Goal: Transaction & Acquisition: Obtain resource

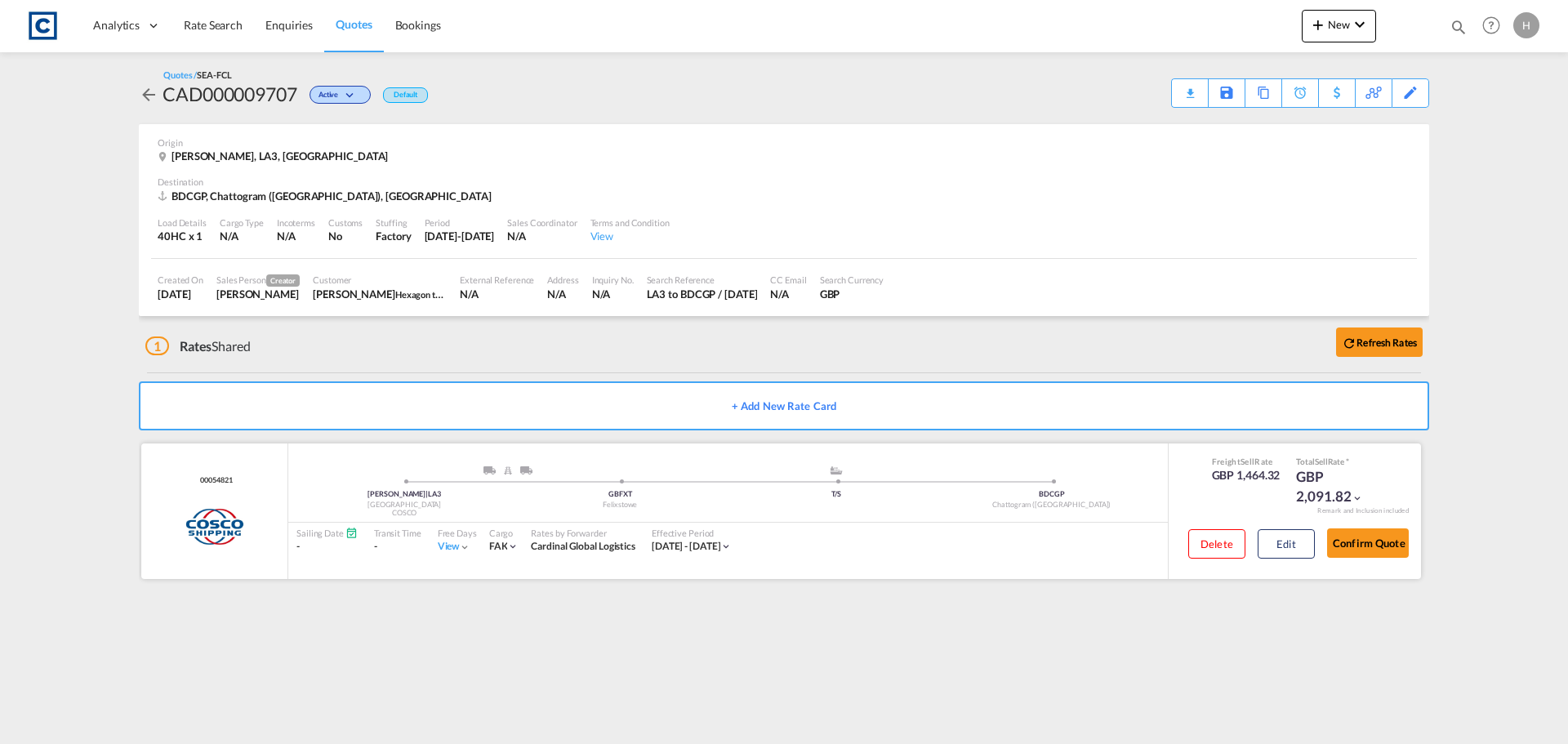
click at [222, 29] on span "Rate Search" at bounding box center [213, 25] width 58 height 14
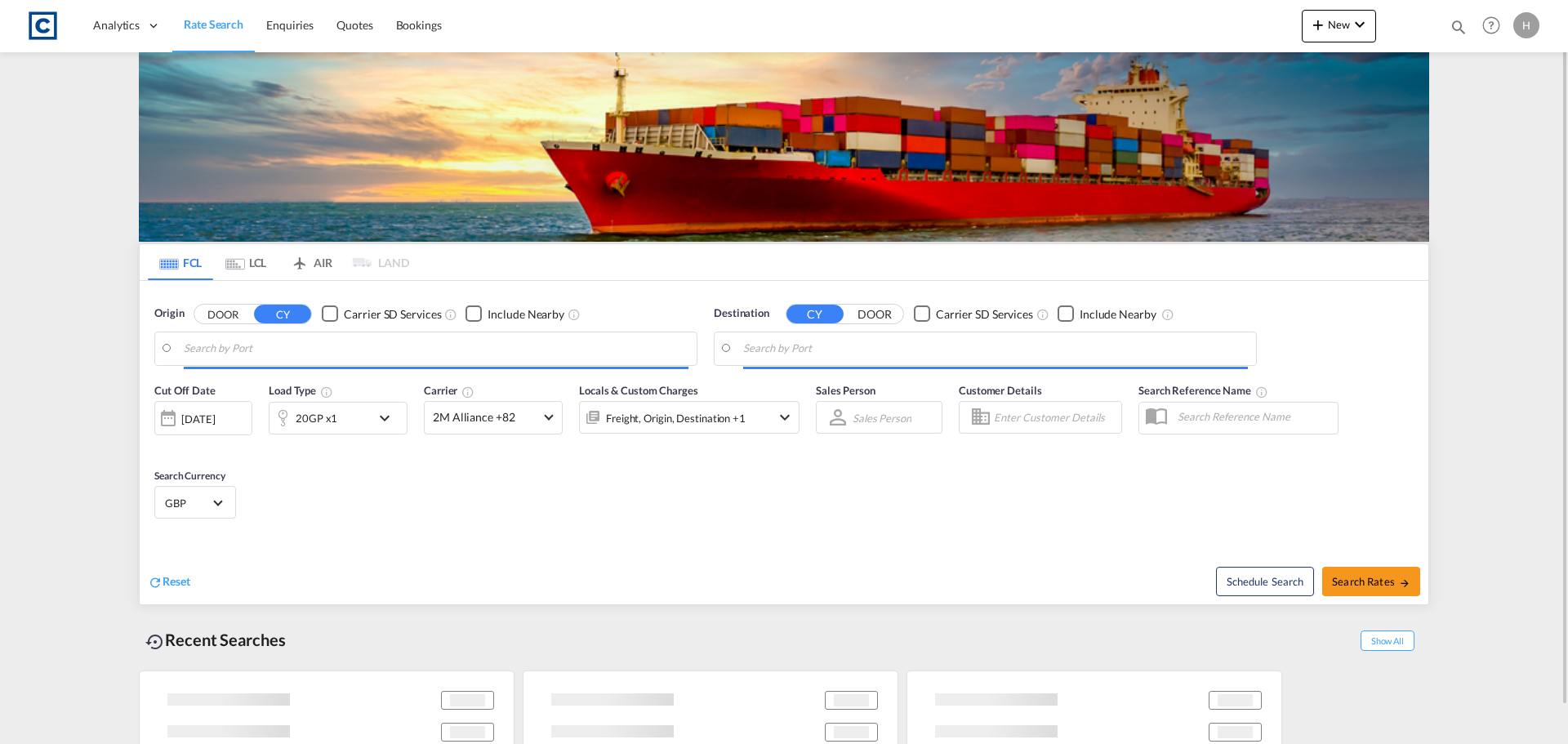
type input "GB-LA3, [GEOGRAPHIC_DATA]"
type input "Chattogram (Chittagong), BDCGP"
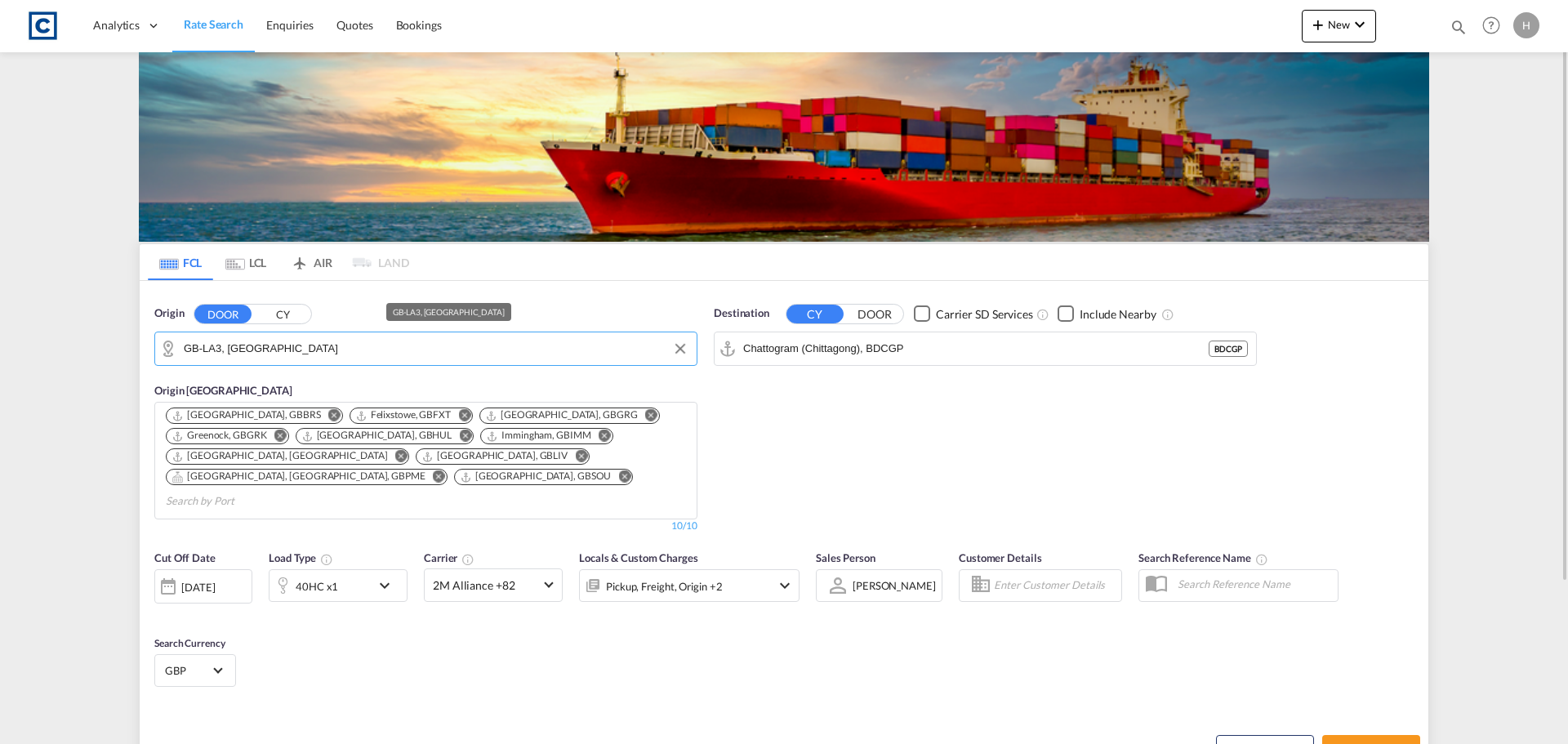
click at [289, 344] on input "GB-LA3, [GEOGRAPHIC_DATA]" at bounding box center [436, 348] width 504 height 25
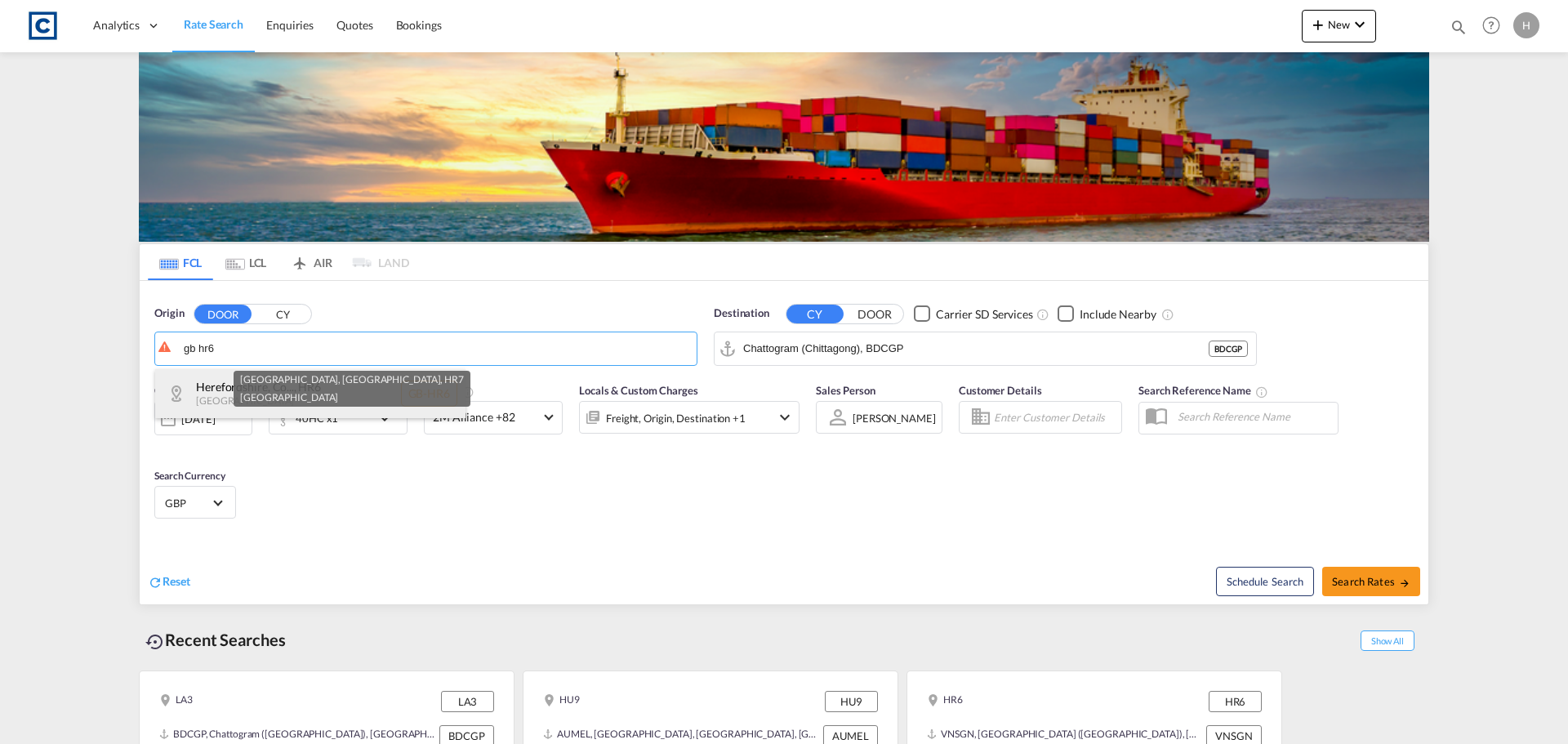
click at [424, 400] on div "Herefordshire, Co... , HR6 [GEOGRAPHIC_DATA] [GEOGRAPHIC_DATA]-HR6" at bounding box center [311, 394] width 311 height 49
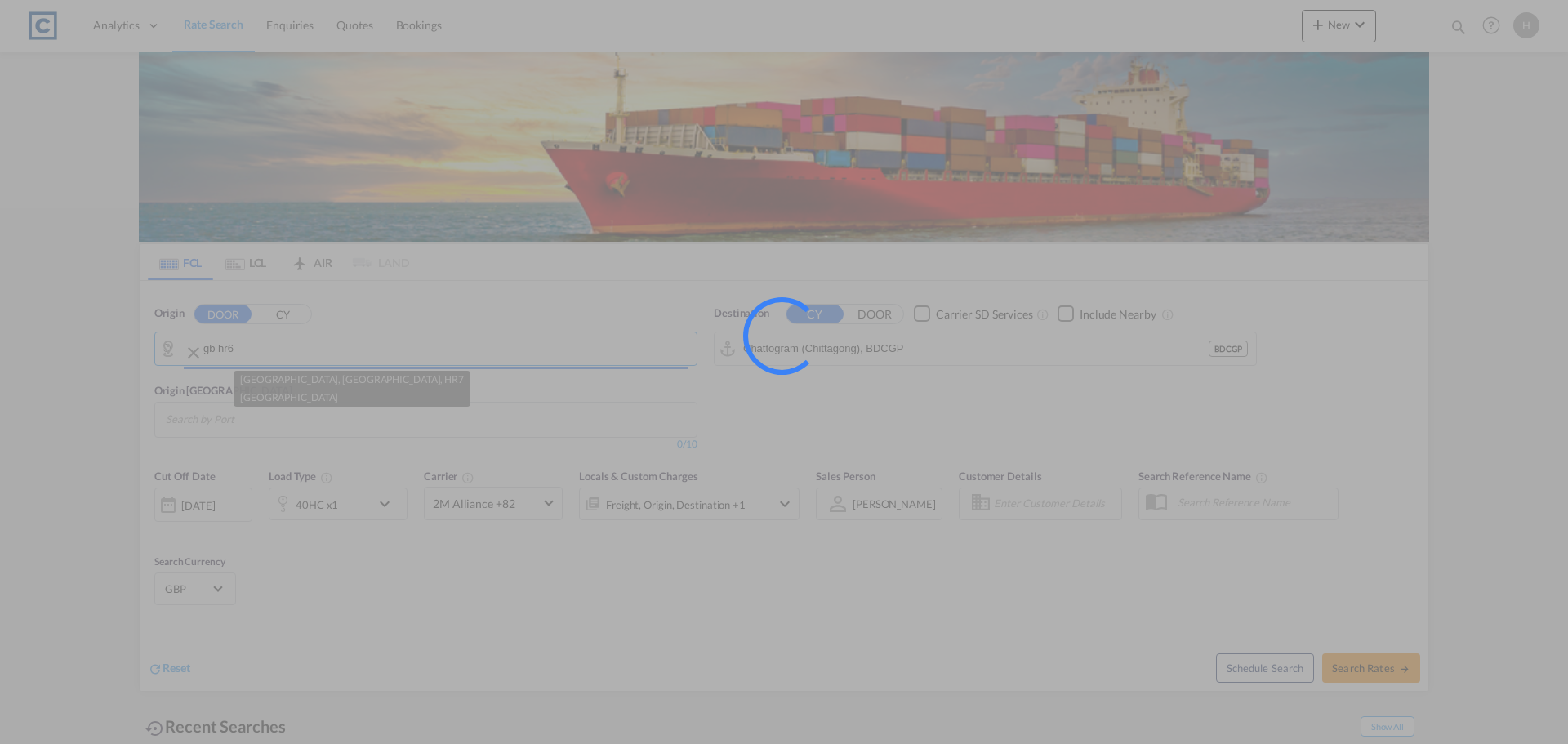
type input "GB-HR6, [GEOGRAPHIC_DATA], County of"
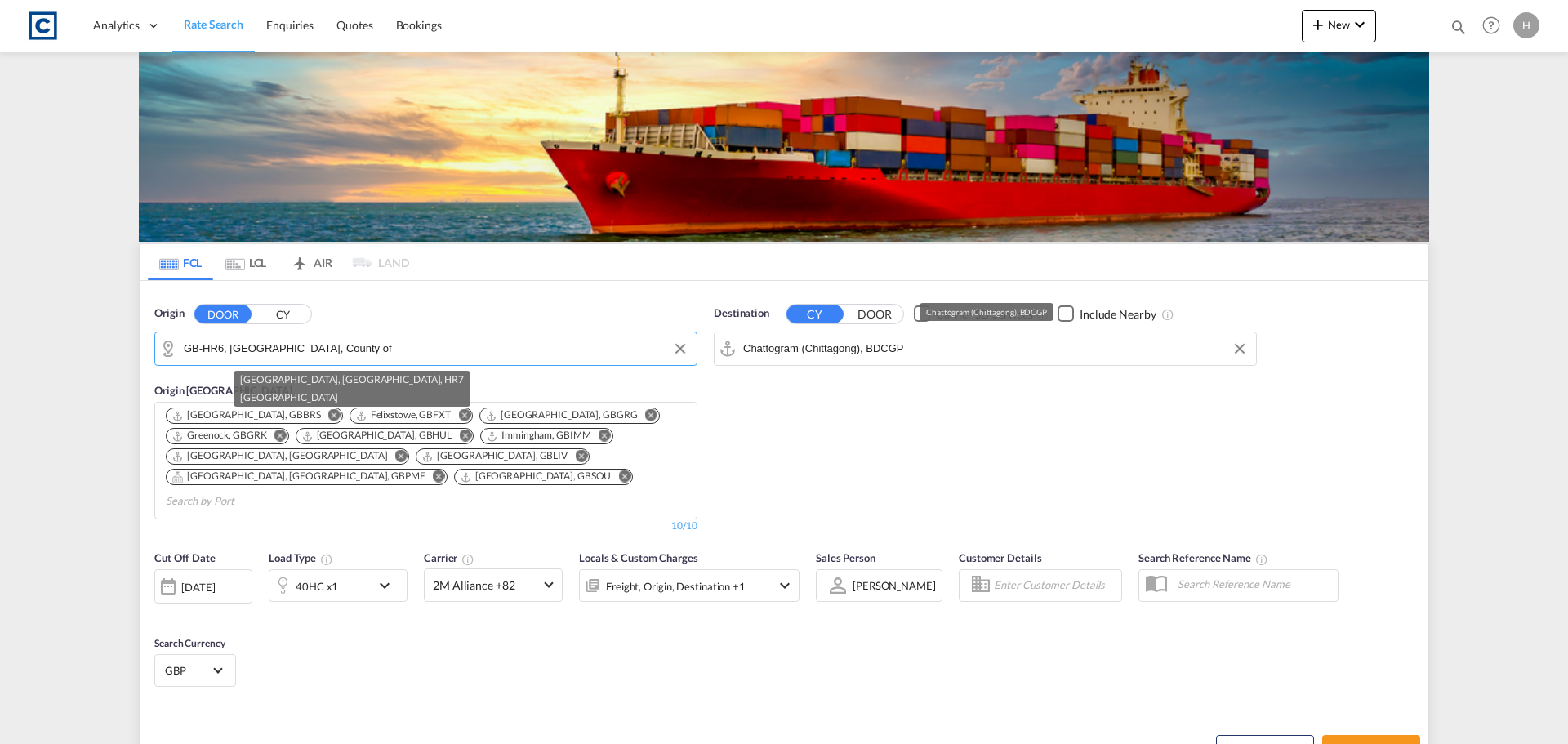
click at [940, 352] on input "Chattogram (Chittagong), BDCGP" at bounding box center [995, 348] width 504 height 25
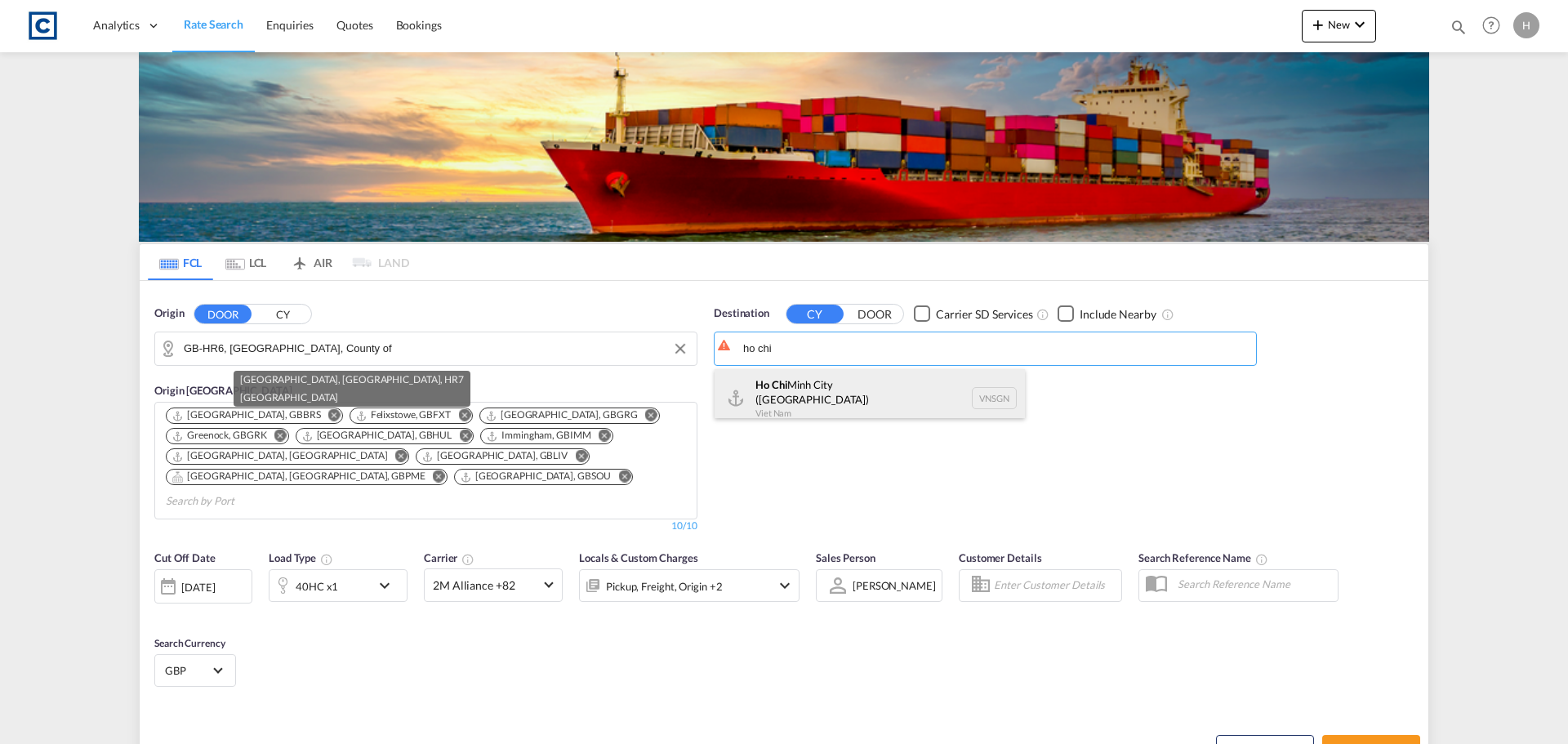
click at [927, 389] on div "[GEOGRAPHIC_DATA] ([GEOGRAPHIC_DATA]) [GEOGRAPHIC_DATA] VNSGN" at bounding box center [870, 399] width 311 height 58
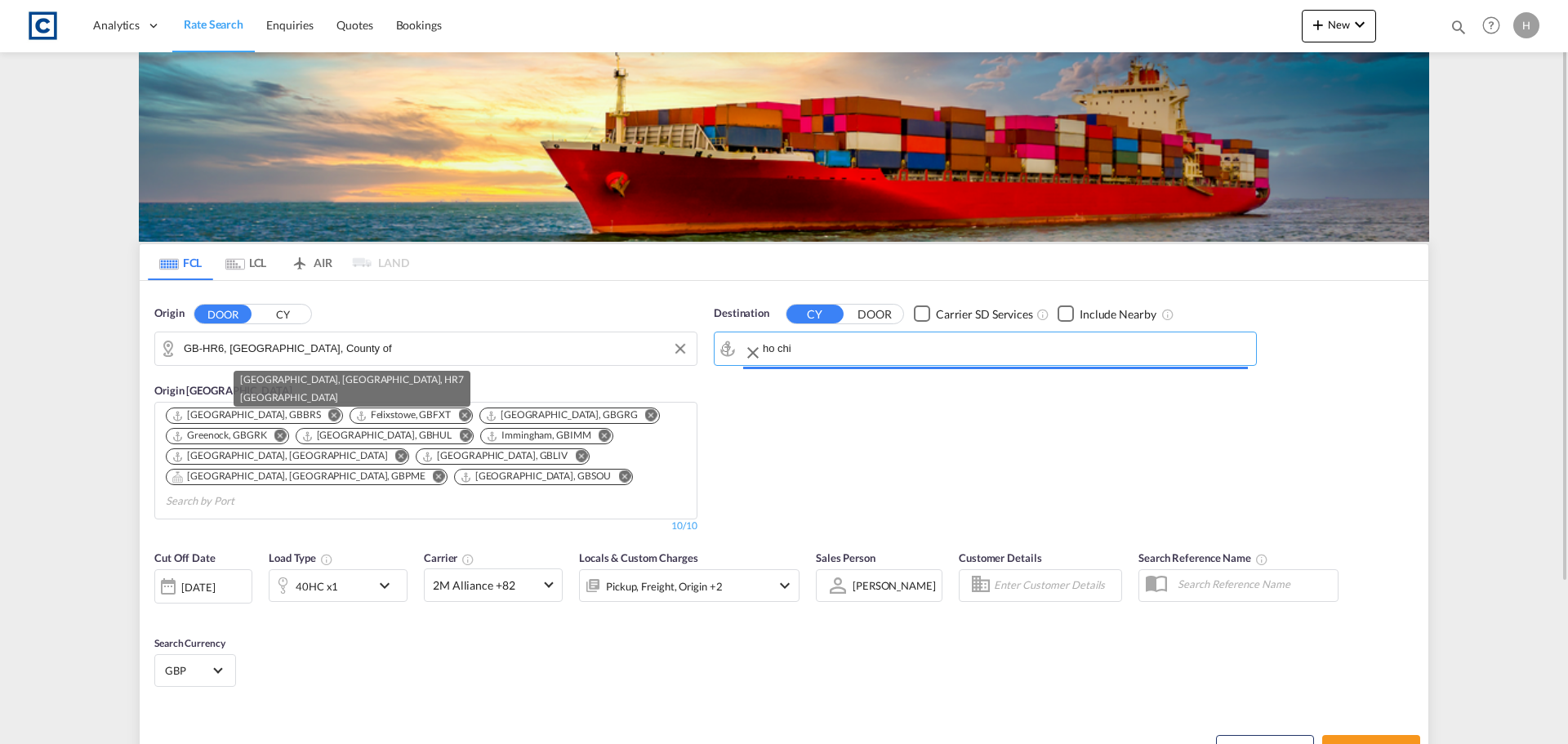
type input "Ho Chi Minh City ([GEOGRAPHIC_DATA]), VNSGN"
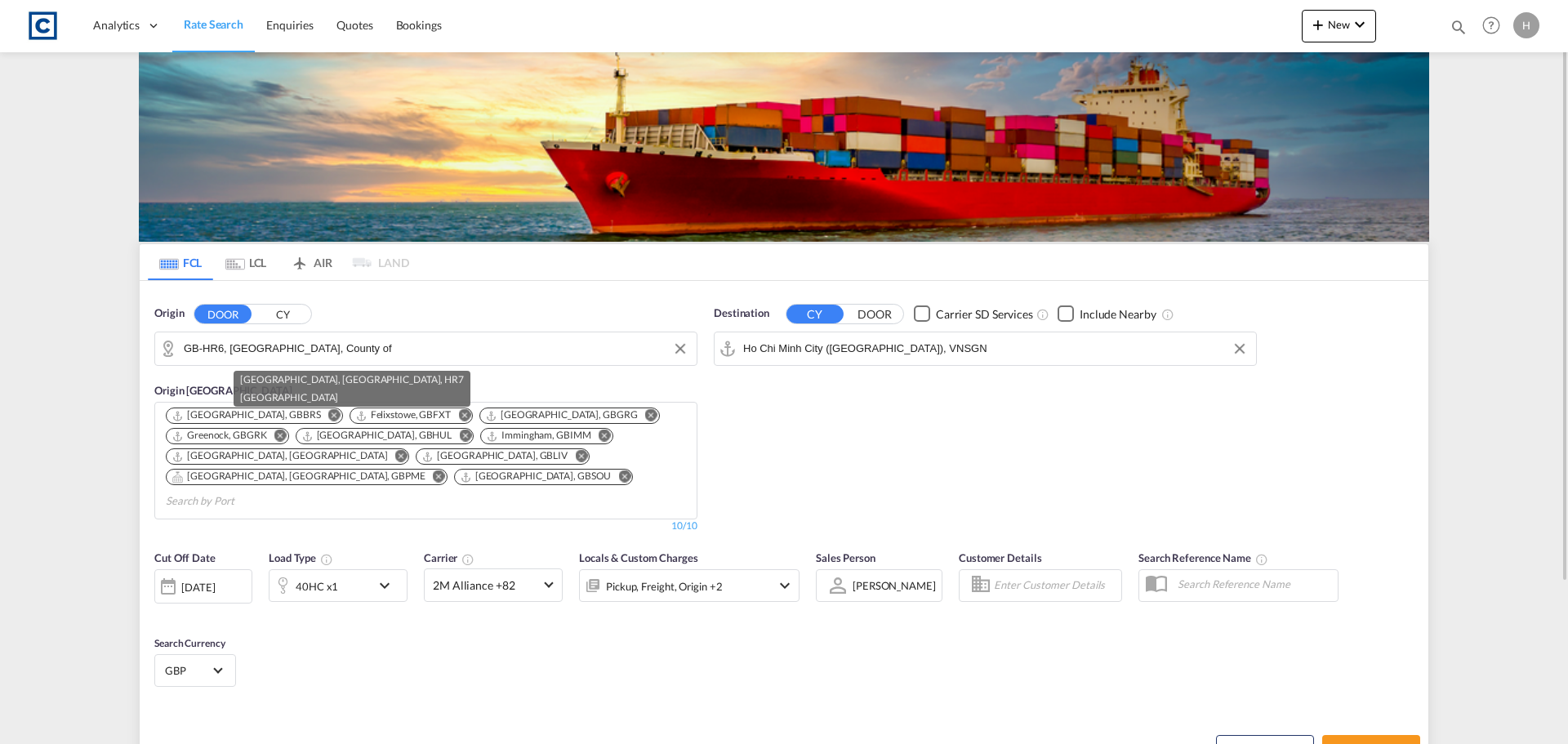
click at [371, 571] on div "40HC x1" at bounding box center [320, 586] width 101 height 33
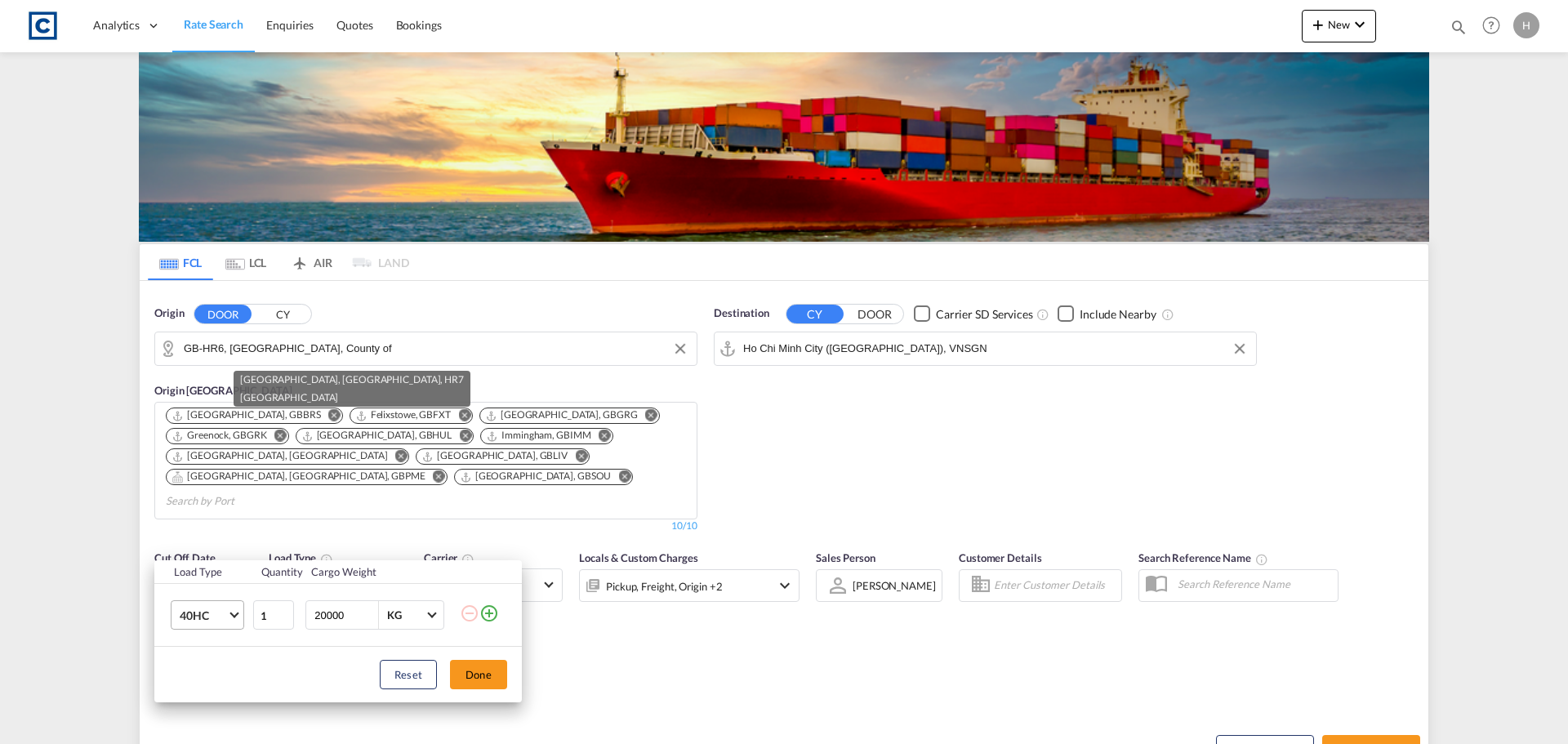
click at [227, 620] on md-select-value "40HC" at bounding box center [211, 615] width 66 height 27
click at [228, 539] on md-option "20GP" at bounding box center [222, 537] width 111 height 39
click at [492, 681] on button "Done" at bounding box center [478, 675] width 58 height 29
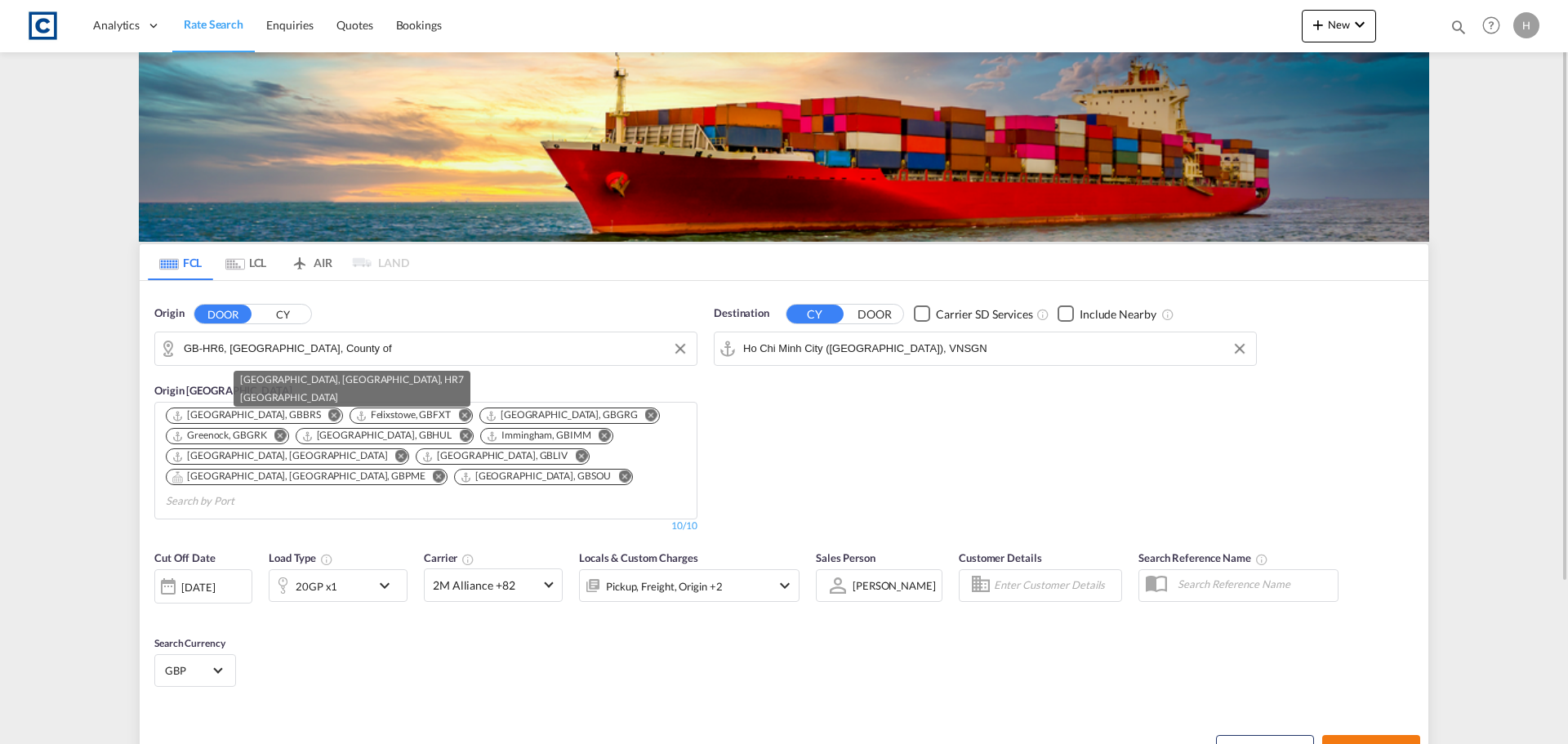
click at [1364, 743] on span "Search Rates" at bounding box center [1372, 749] width 79 height 13
type input "HR6 to VNSGN / [DATE]"
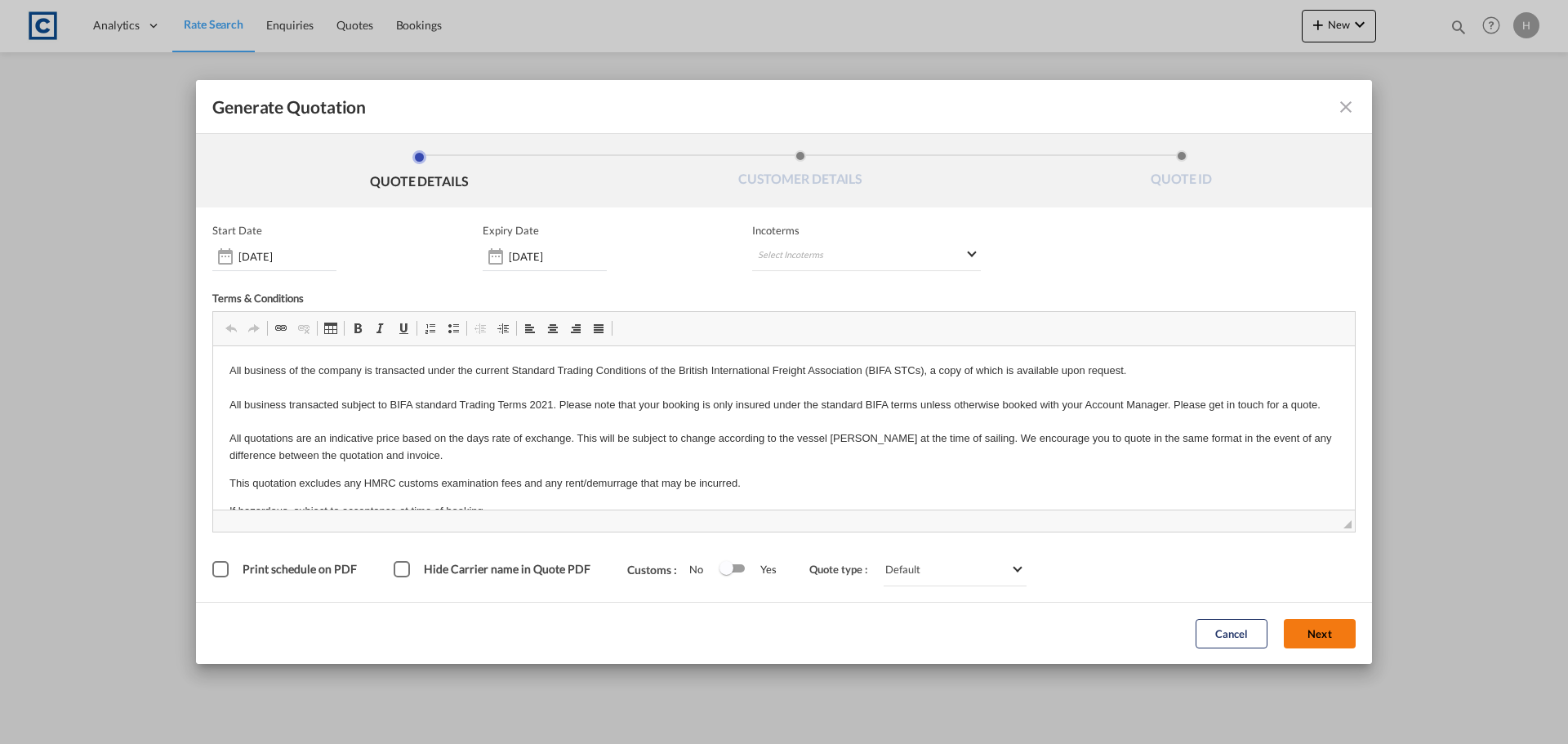
click at [1330, 636] on button "Next" at bounding box center [1319, 633] width 72 height 29
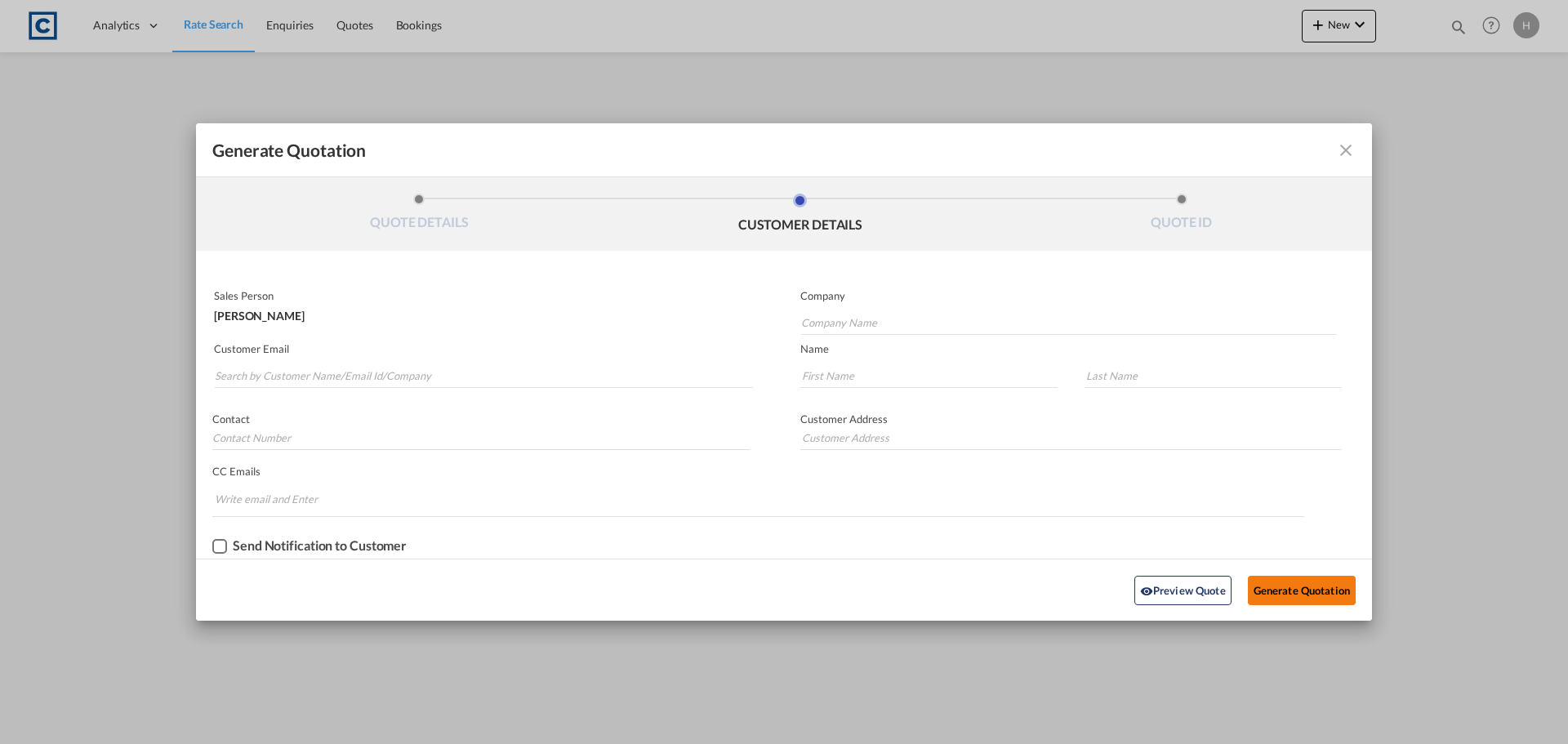
click at [1310, 600] on button "Generate Quotation" at bounding box center [1302, 590] width 108 height 29
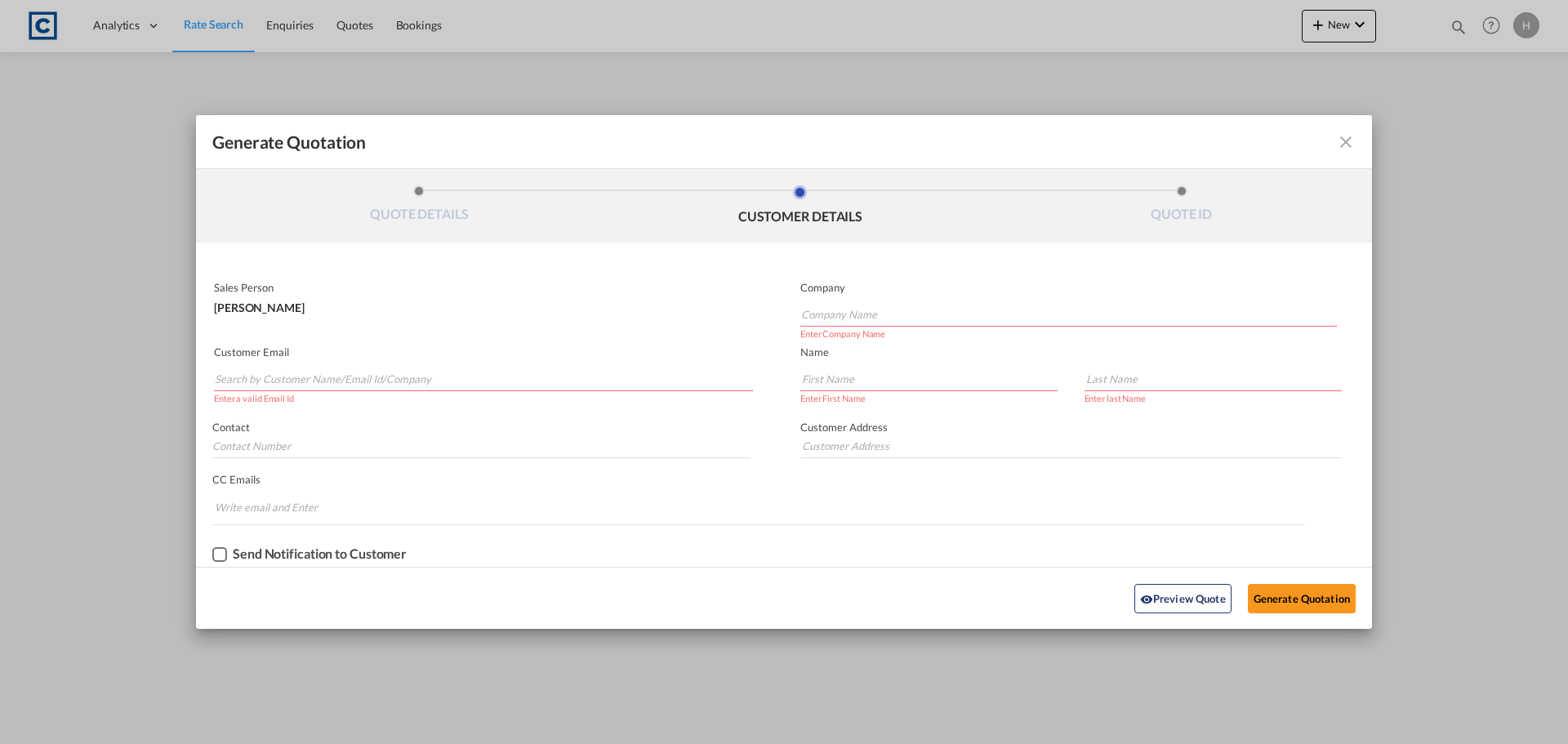
click at [418, 377] on input "Search by Customer Name/Email Id/Company" at bounding box center [483, 378] width 538 height 25
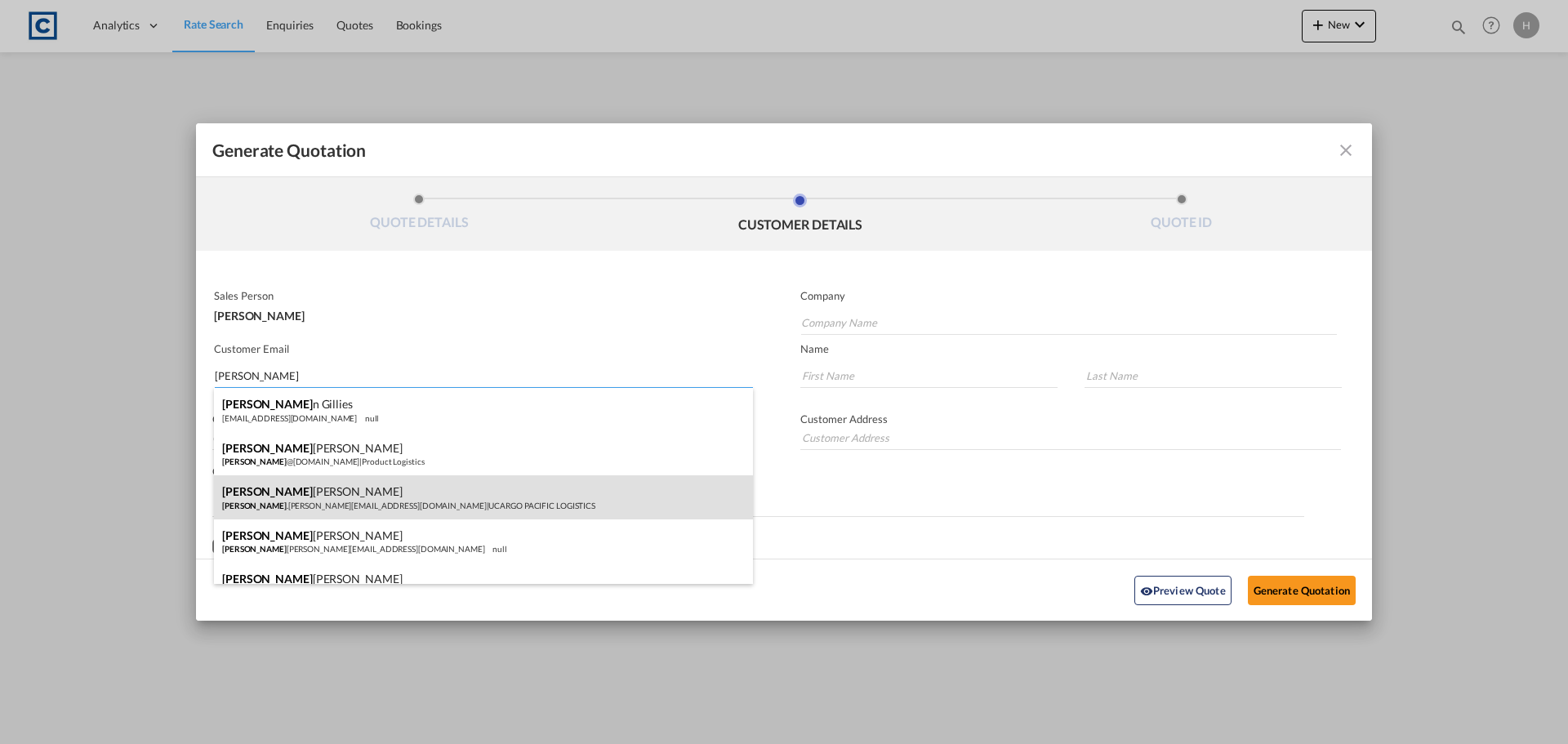
type input "[PERSON_NAME]"
click at [510, 507] on div "[PERSON_NAME] [PERSON_NAME] .[PERSON_NAME][EMAIL_ADDRESS][DOMAIN_NAME] | UCARGO…" at bounding box center [483, 497] width 539 height 44
type input "UCARGO PACIFIC LOGISTICS"
type input "[PERSON_NAME][DOMAIN_NAME][EMAIL_ADDRESS][PERSON_NAME][DOMAIN_NAME]"
type input "[PERSON_NAME]"
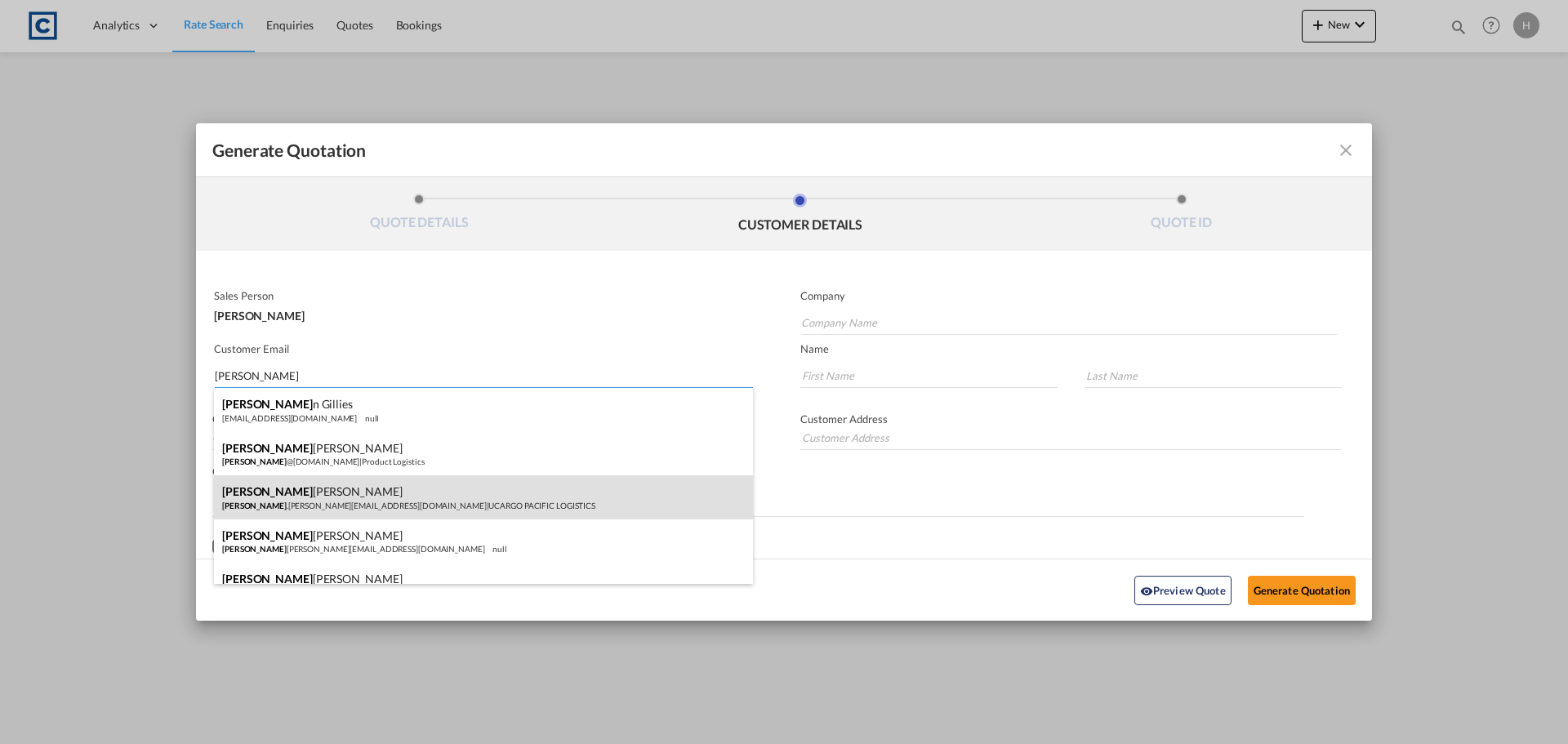
type input "[PERSON_NAME]"
type input "[STREET_ADDRESS]"
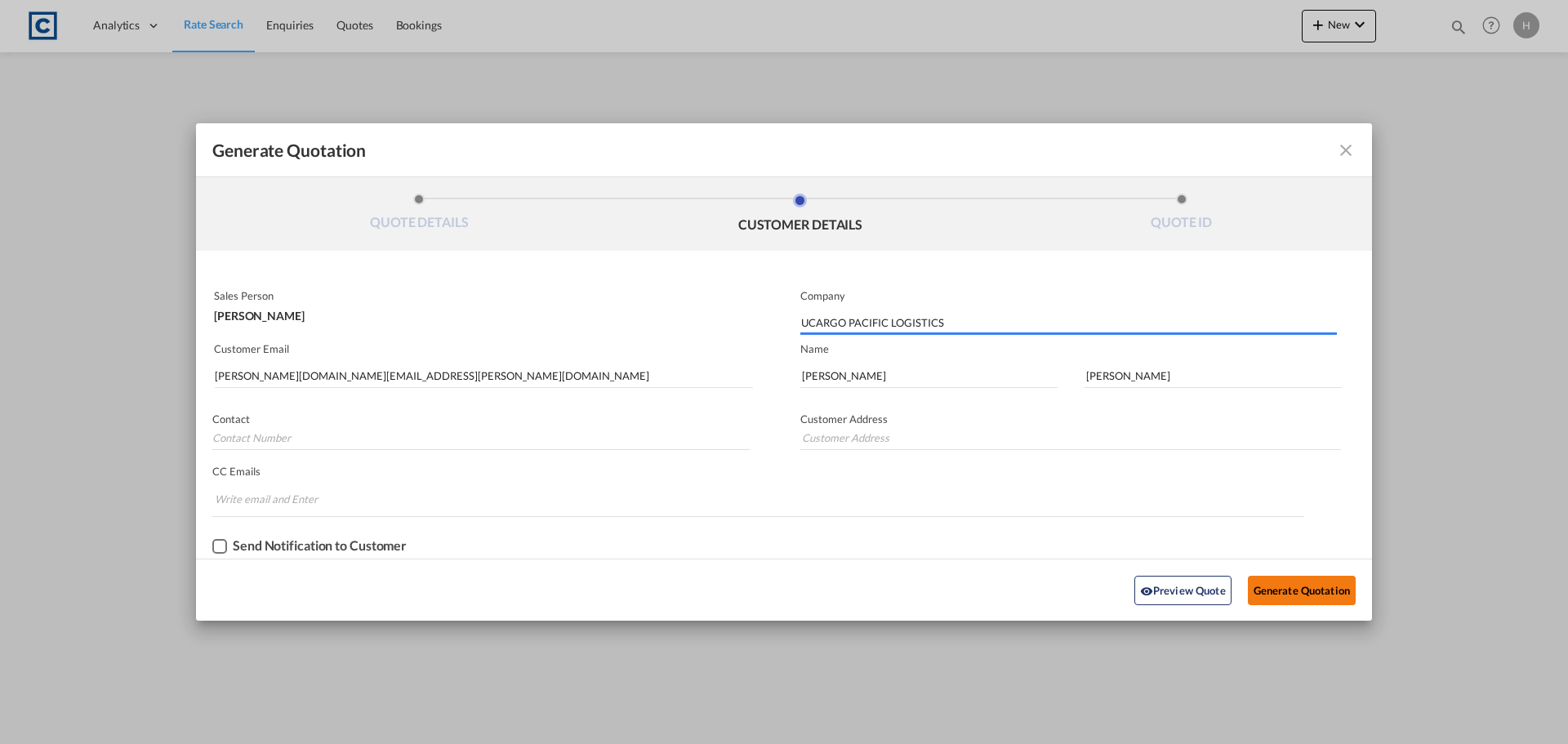
click at [1287, 593] on button "Generate Quotation" at bounding box center [1302, 590] width 108 height 29
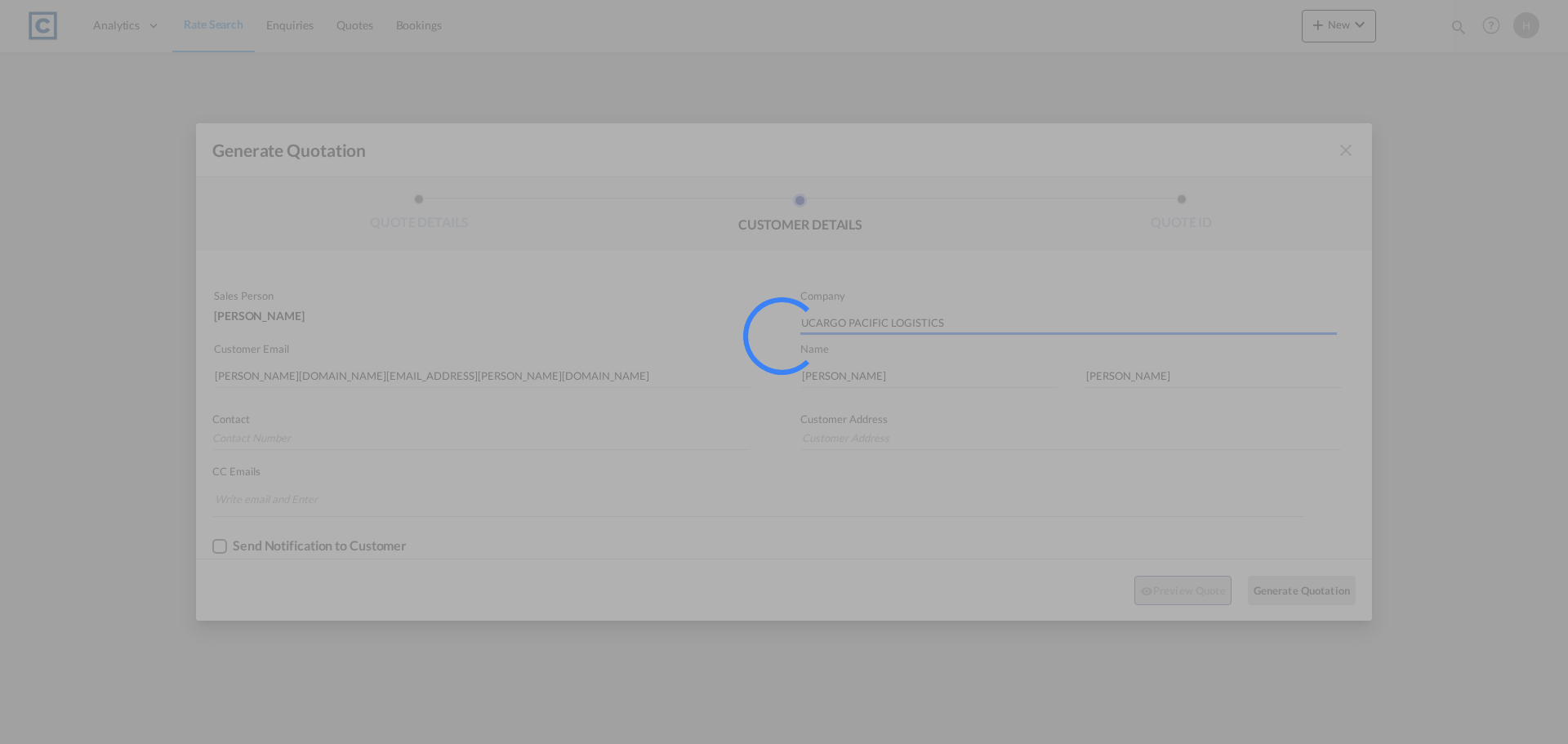
type input "[STREET_ADDRESS]"
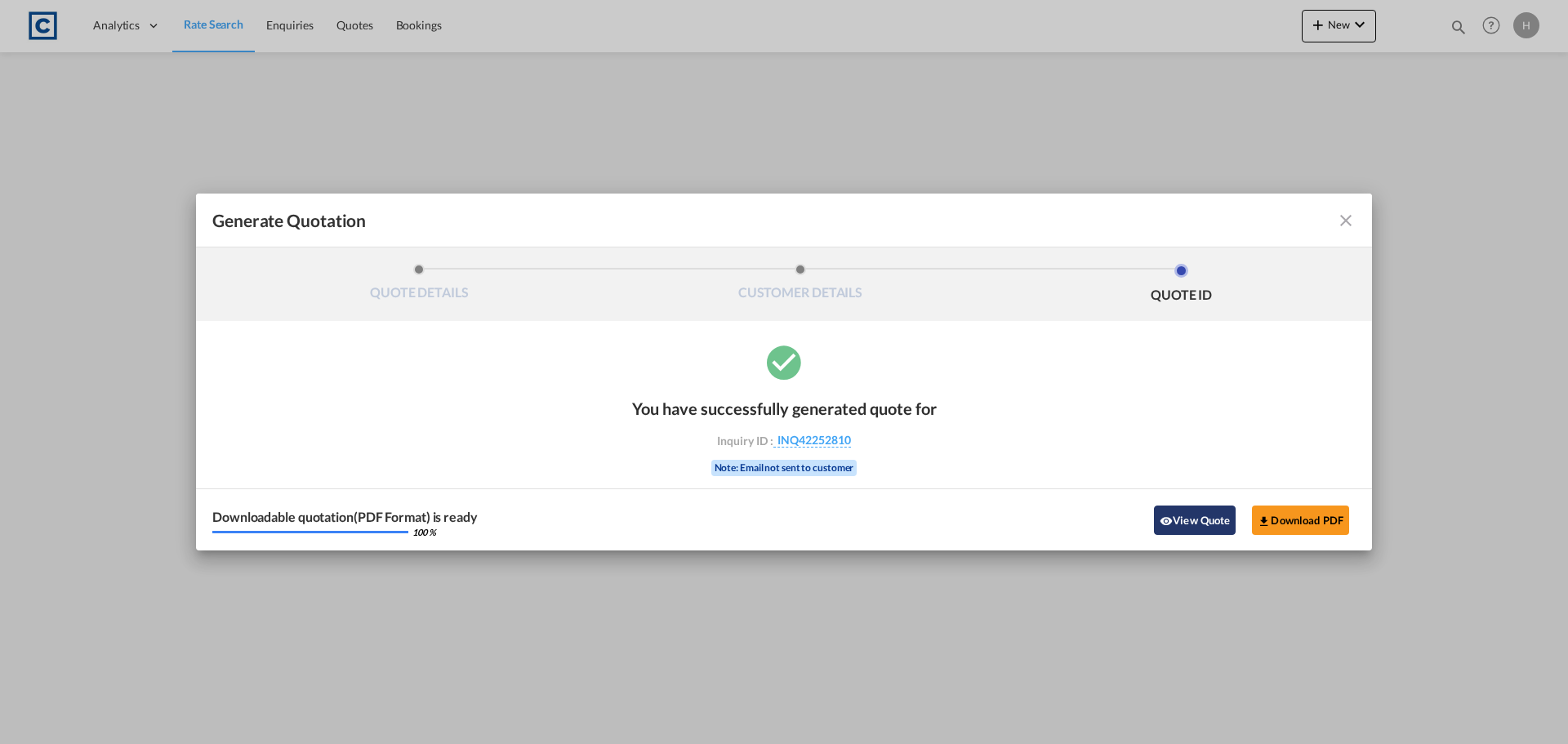
click at [1226, 519] on button "View Quote" at bounding box center [1194, 520] width 81 height 29
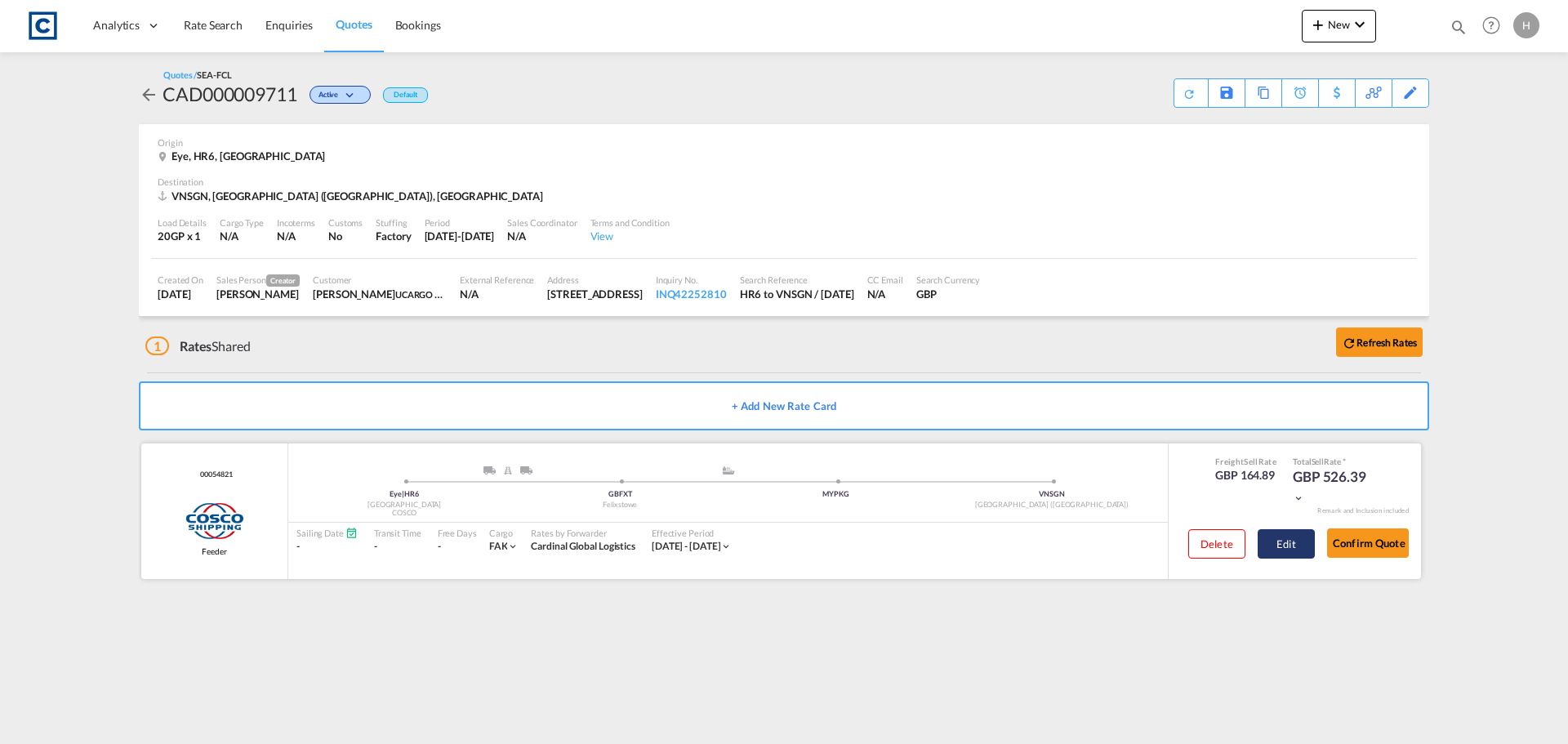
click at [1293, 551] on button "Edit" at bounding box center [1286, 544] width 58 height 29
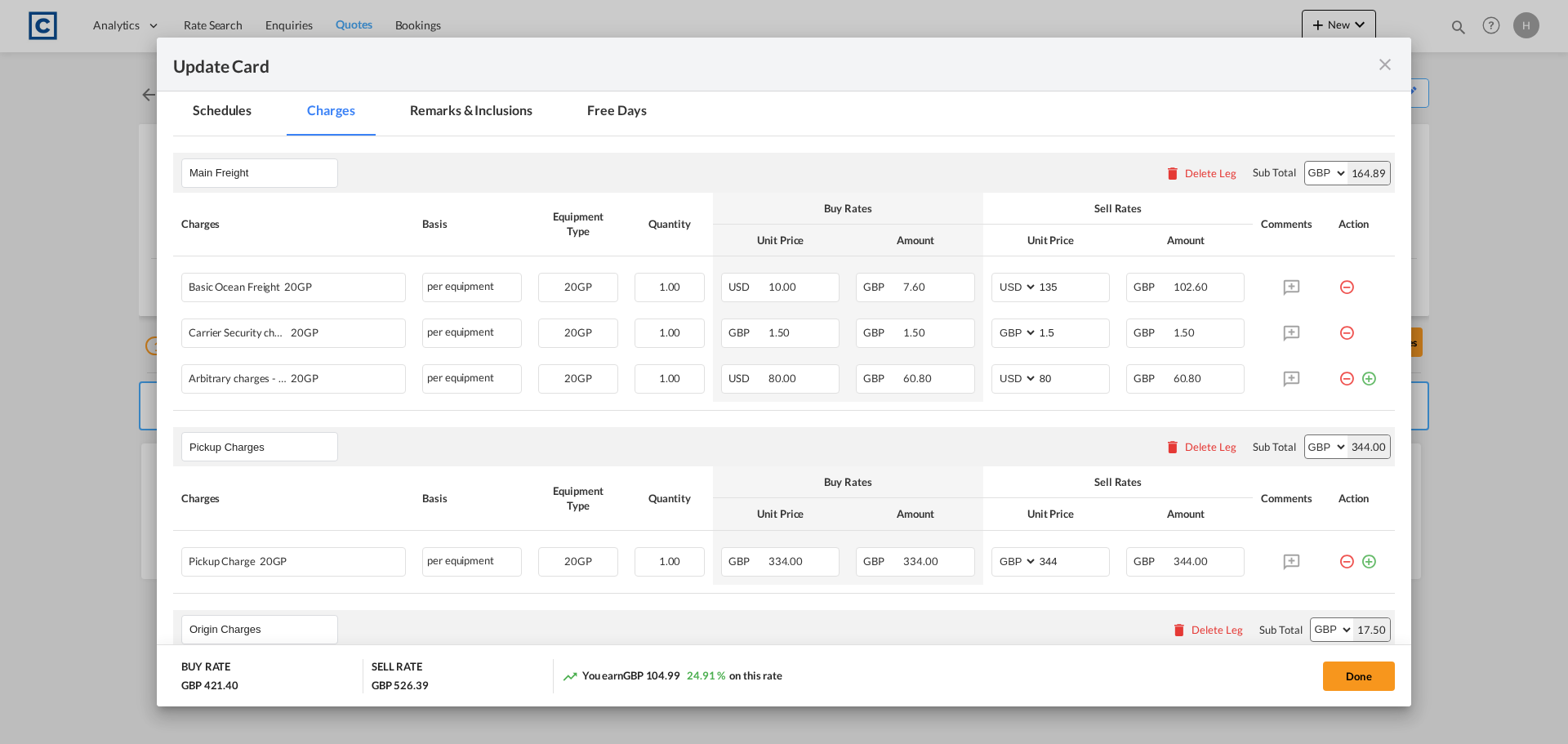
scroll to position [490, 0]
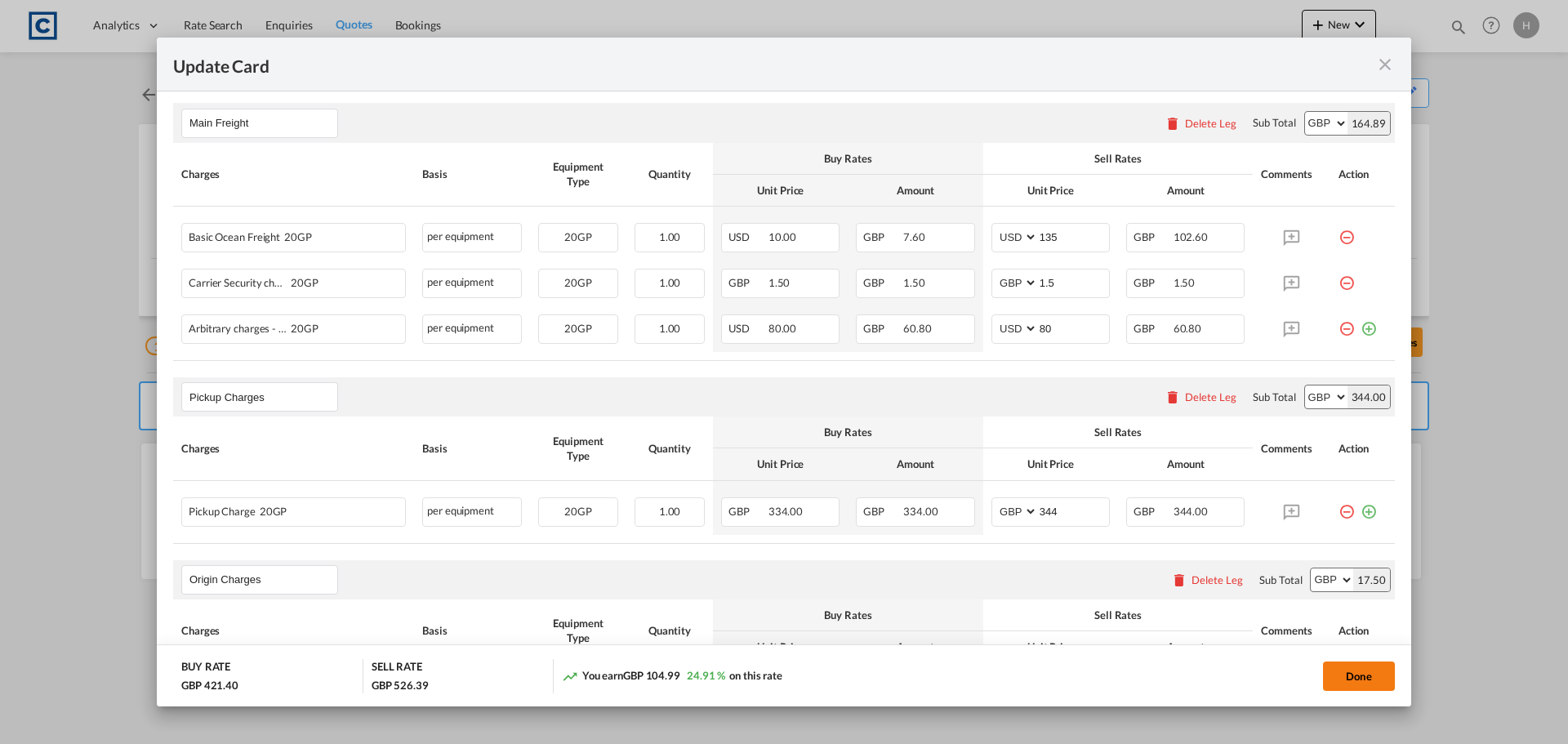
click at [1347, 677] on button "Done" at bounding box center [1359, 676] width 72 height 29
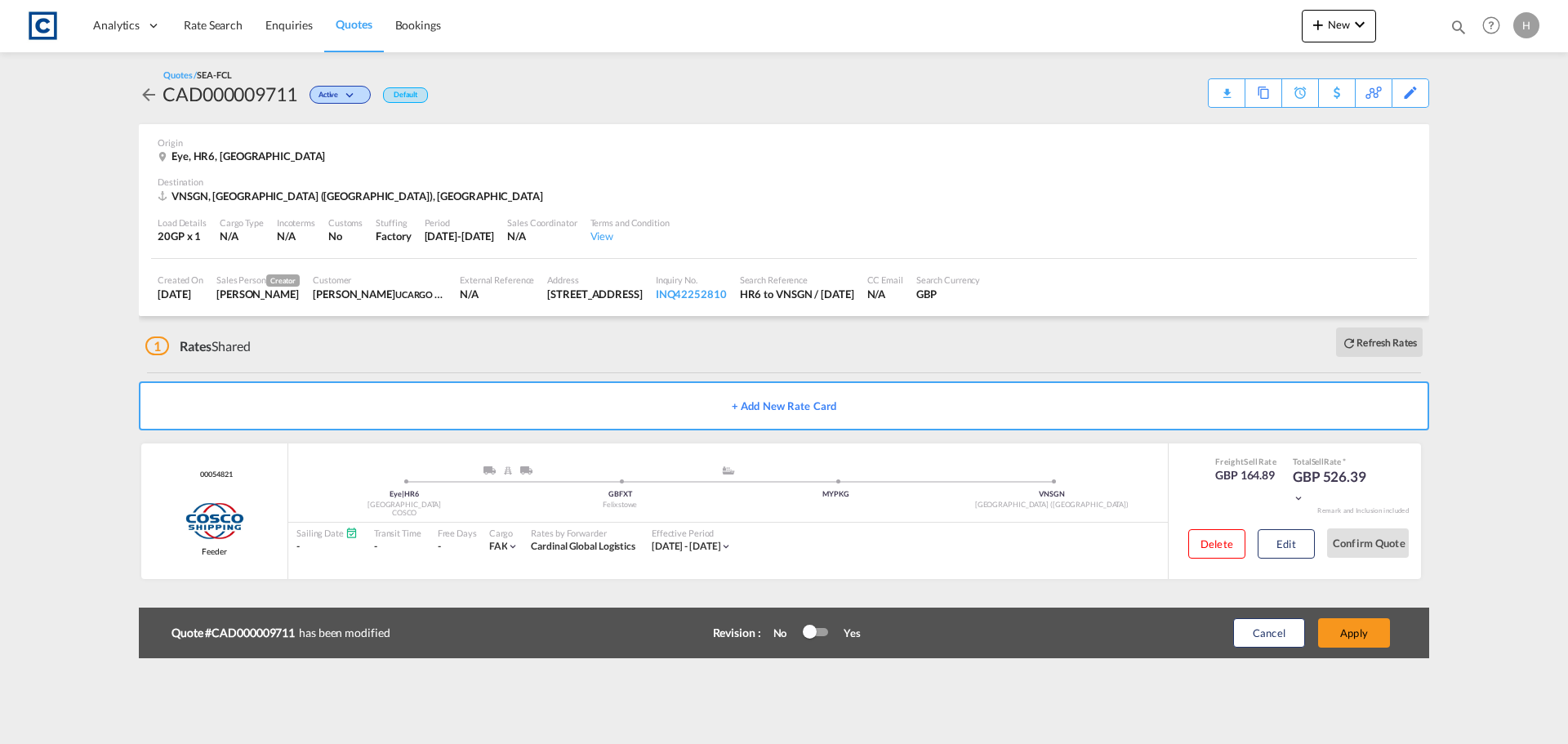
click at [349, 23] on span "Quotes" at bounding box center [353, 24] width 36 height 14
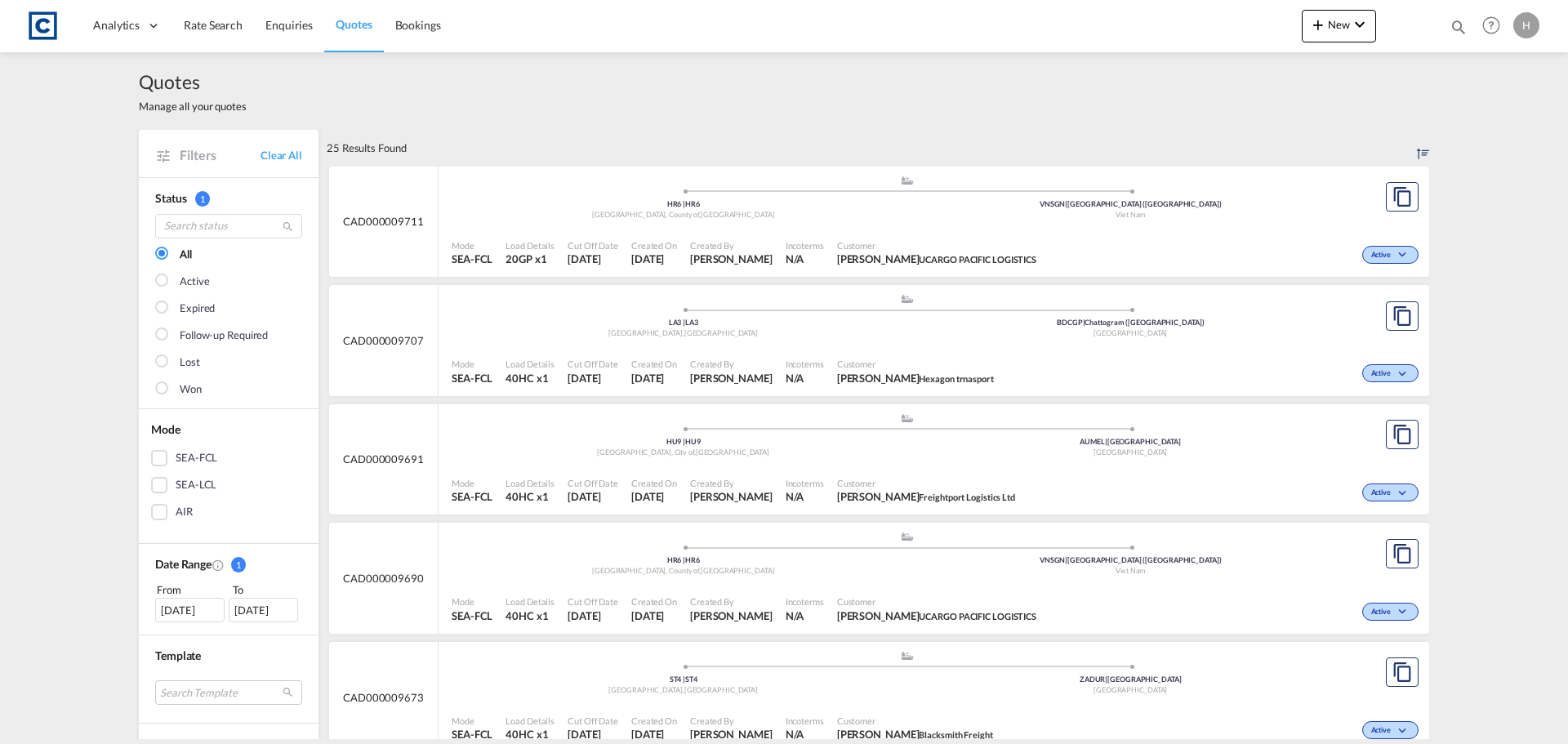
click at [1233, 601] on div "Active" at bounding box center [1233, 609] width 380 height 41
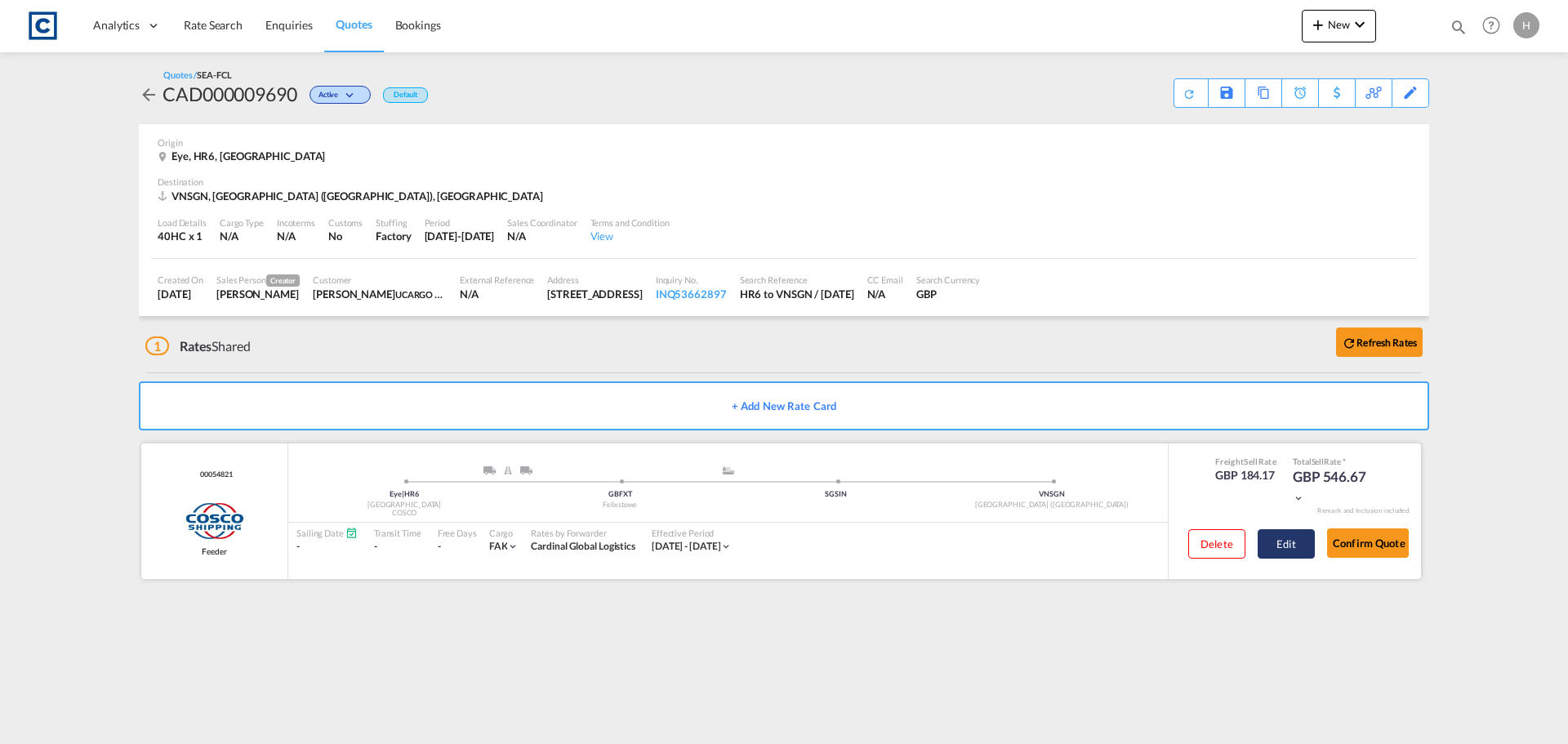
click at [1279, 546] on button "Edit" at bounding box center [1286, 544] width 58 height 29
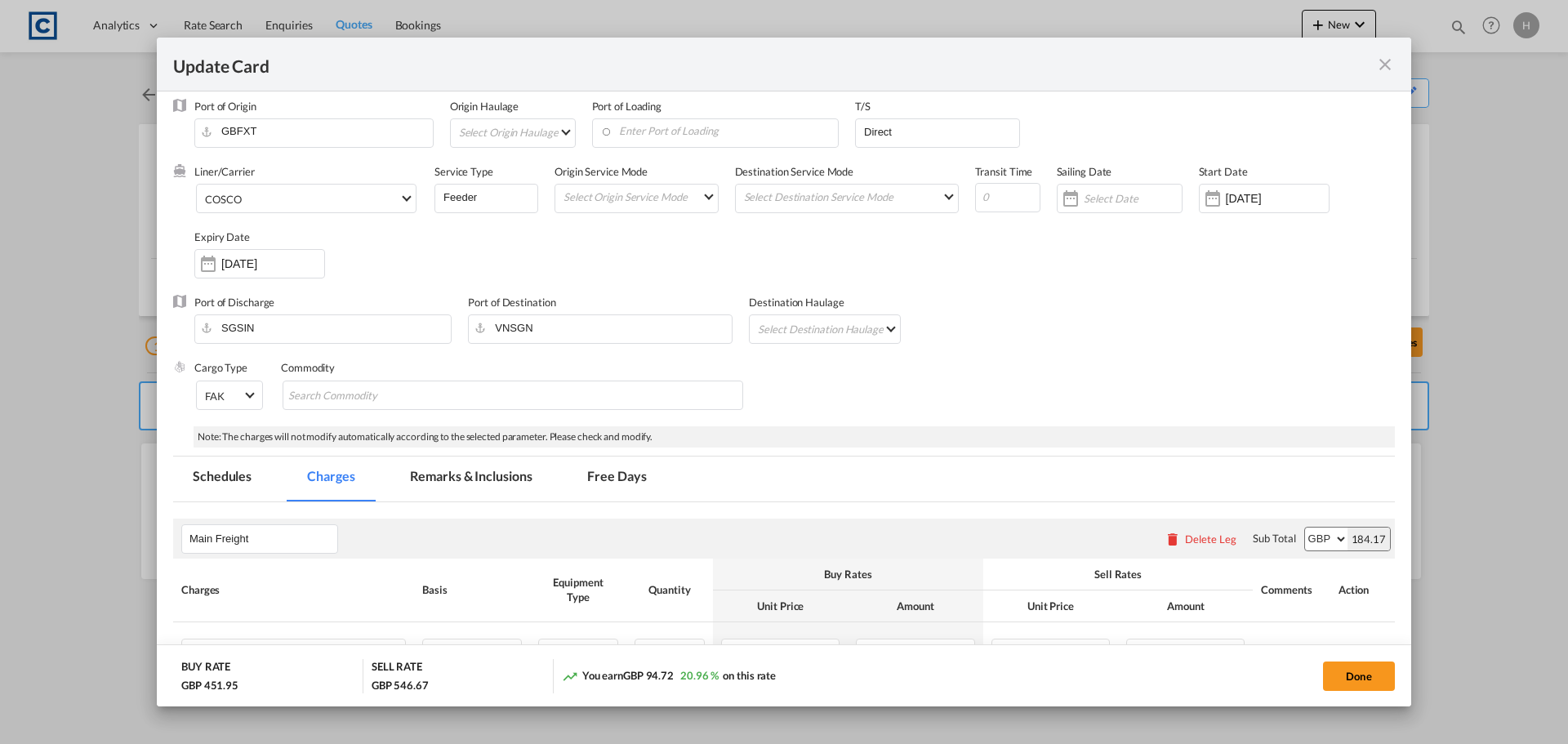
scroll to position [73, 0]
click at [1381, 62] on md-icon "icon-close fg-AAA8AD m-0 pointer" at bounding box center [1384, 64] width 19 height 19
